Goal: Find specific page/section: Find specific page/section

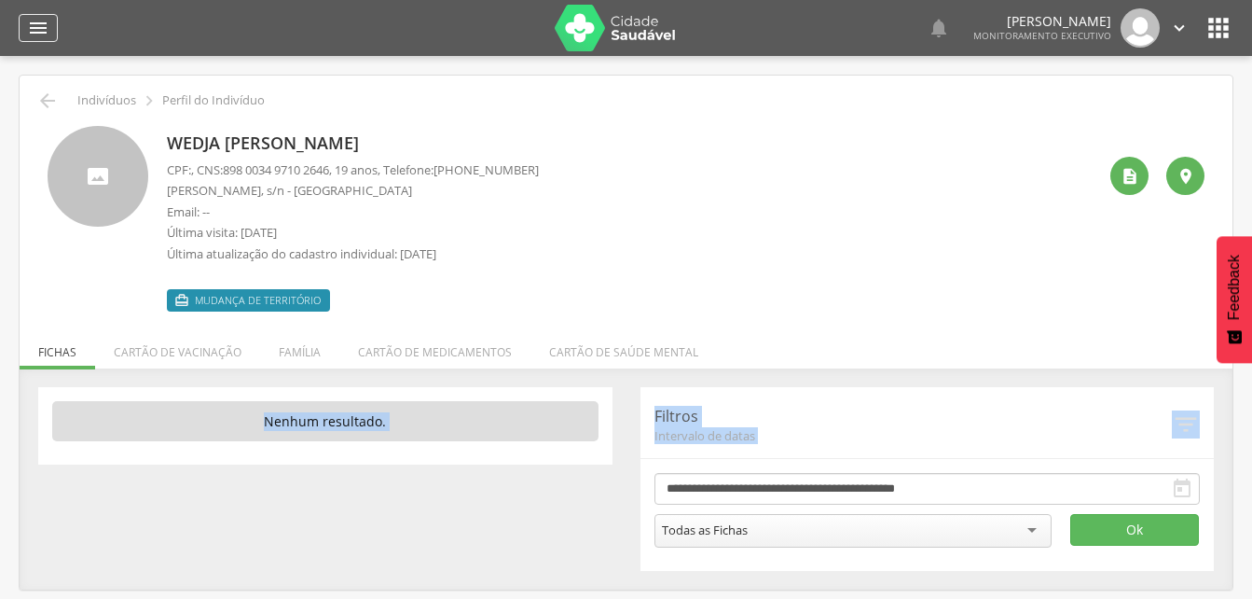
click at [38, 22] on icon "" at bounding box center [38, 28] width 22 height 22
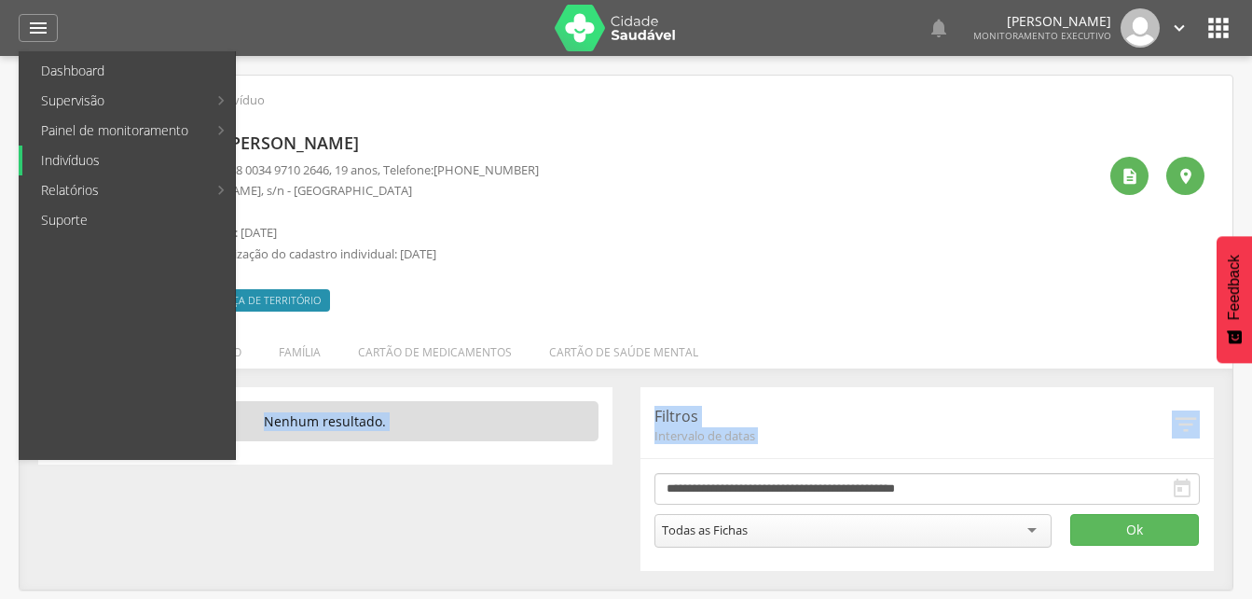
click at [70, 162] on link "Indivíduos" at bounding box center [128, 160] width 213 height 30
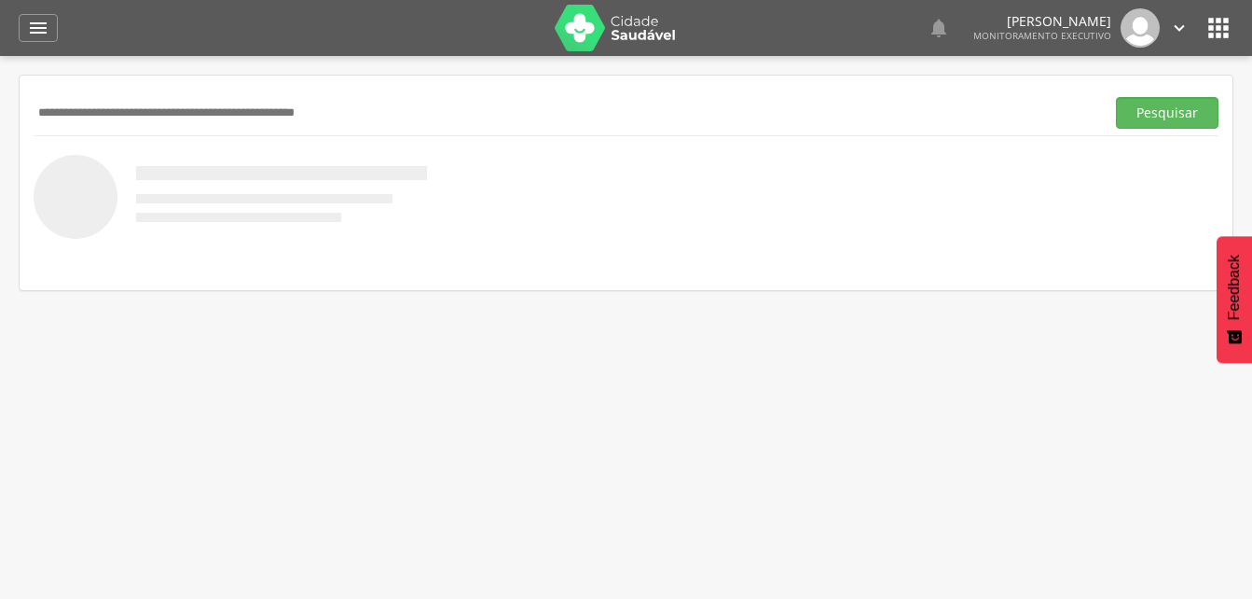
click at [102, 99] on input "text" at bounding box center [566, 113] width 1064 height 32
click at [1142, 119] on button "Pesquisar" at bounding box center [1167, 113] width 103 height 32
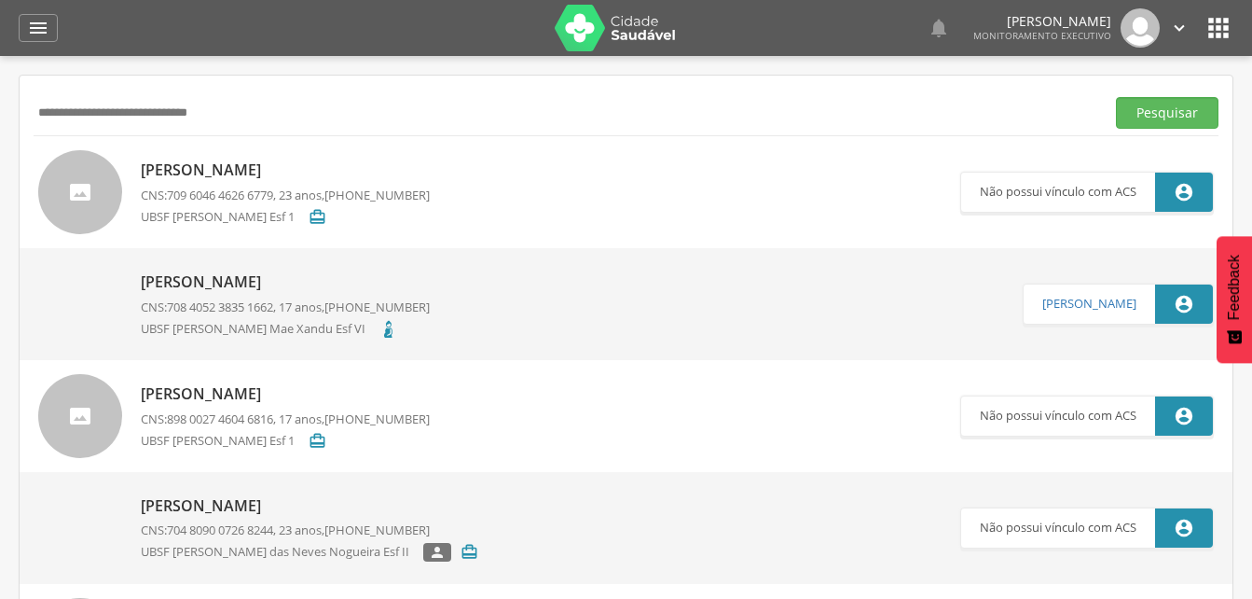
click at [292, 168] on p "[PERSON_NAME]" at bounding box center [285, 169] width 289 height 21
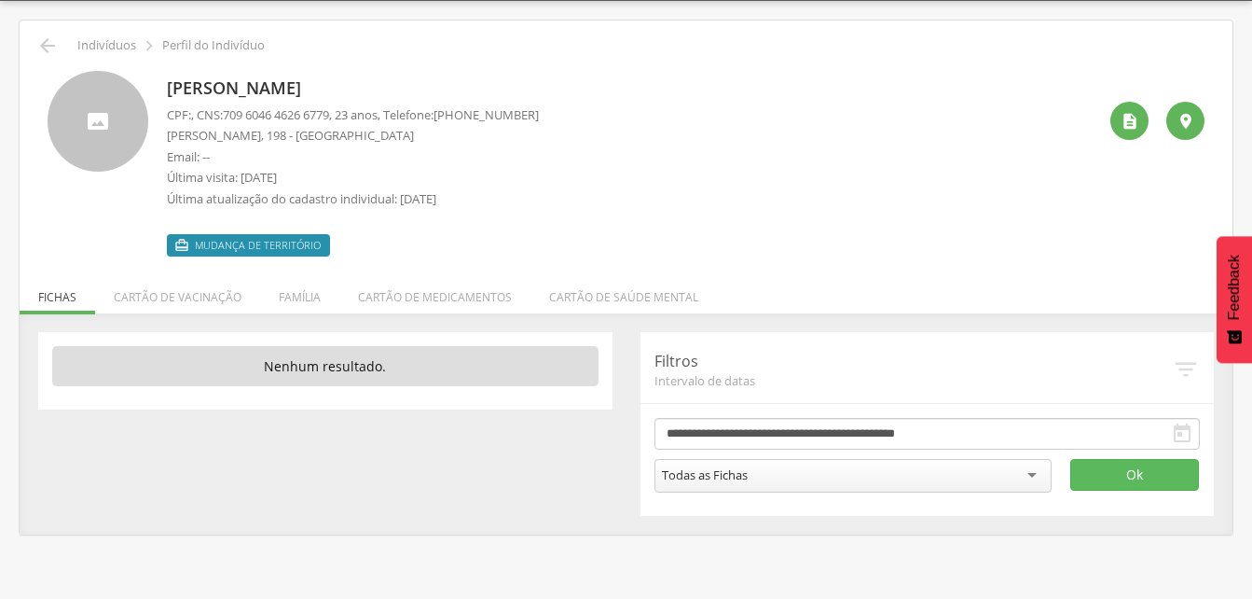
scroll to position [56, 0]
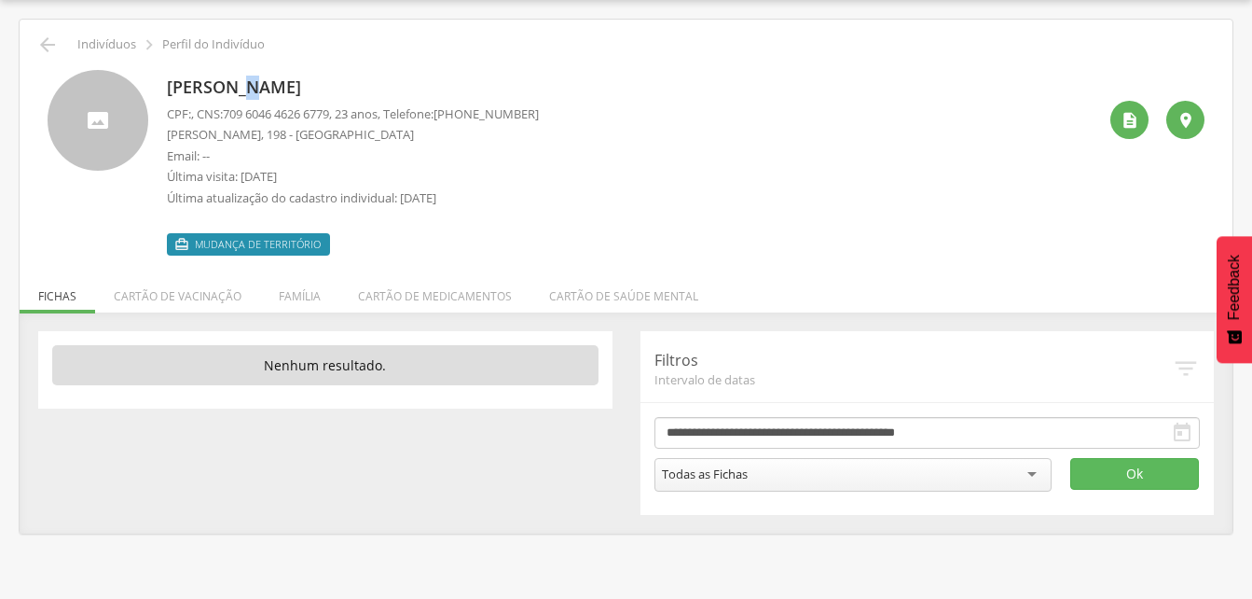
click at [245, 73] on div "[PERSON_NAME] CPF: , CNS: [PHONE_NUMBER] , 23 anos, Telefone: [PHONE_NUMBER] [P…" at bounding box center [353, 163] width 372 height 186
drag, startPoint x: 245, startPoint y: 73, endPoint x: 187, endPoint y: 209, distance: 147.9
click at [187, 209] on div "[PERSON_NAME] CPF: , CNS: [PHONE_NUMBER] , 23 anos, Telefone: [PHONE_NUMBER] [P…" at bounding box center [353, 163] width 372 height 186
click at [655, 80] on div "[PERSON_NAME] CPF: , CNS: [PHONE_NUMBER] , 23 anos, Telefone: [PHONE_NUMBER] [P…" at bounding box center [632, 163] width 930 height 186
click at [45, 45] on icon "" at bounding box center [47, 45] width 22 height 22
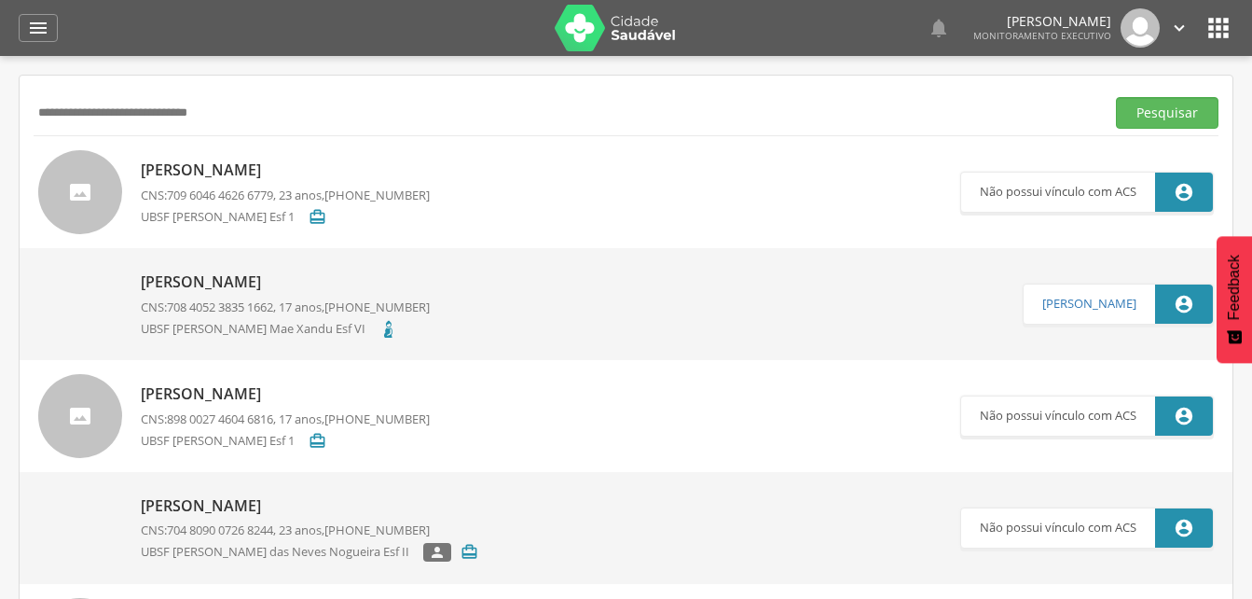
click at [264, 106] on input "**********" at bounding box center [566, 113] width 1064 height 32
type input "*"
type input "**********"
click at [1176, 114] on button "Pesquisar" at bounding box center [1167, 113] width 103 height 32
